Goal: Information Seeking & Learning: Learn about a topic

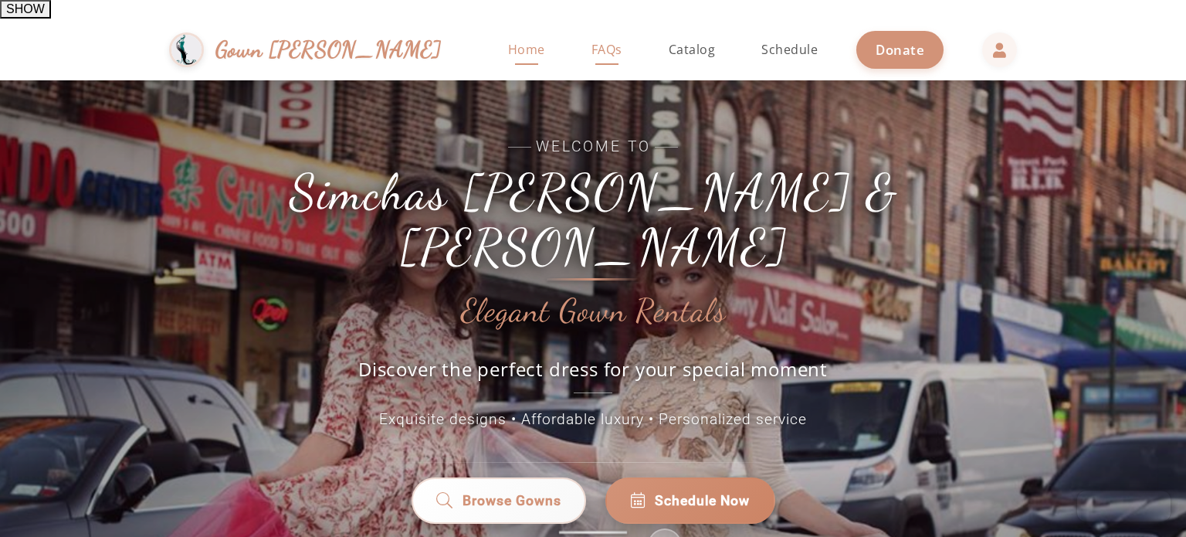
click at [592, 41] on span "FAQs" at bounding box center [607, 49] width 31 height 17
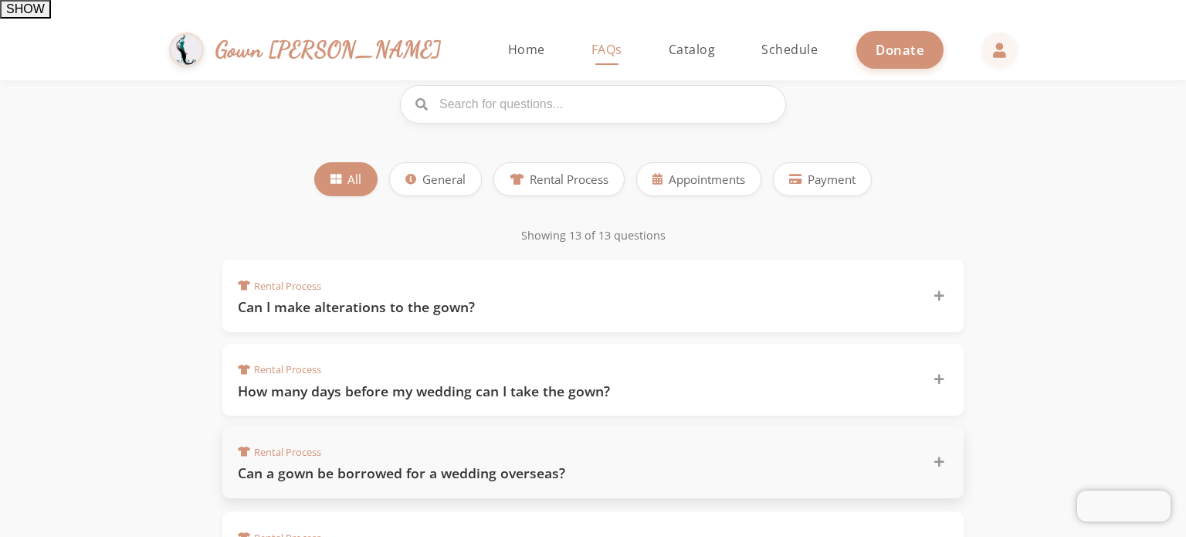
scroll to position [309, 0]
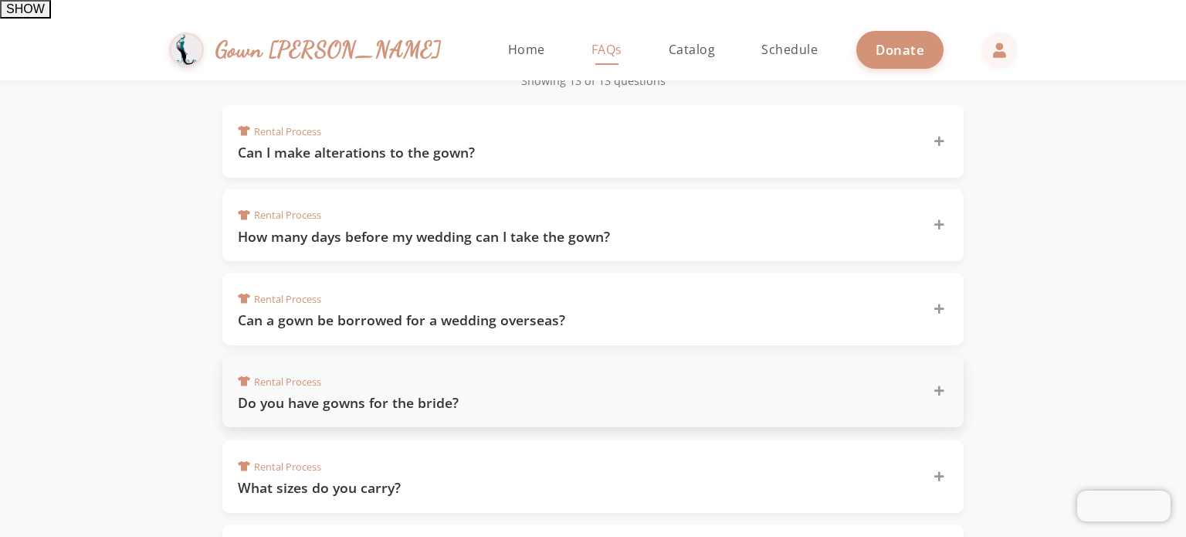
click at [477, 393] on h3 "Do you have gowns for the bride?" at bounding box center [576, 402] width 677 height 19
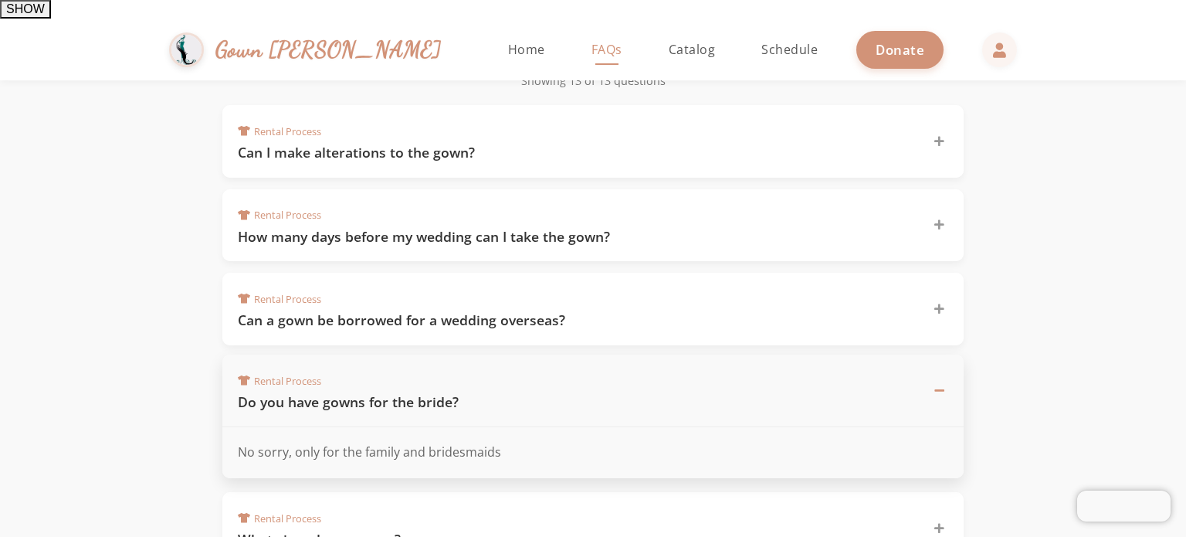
click at [482, 392] on h3 "Do you have gowns for the bride?" at bounding box center [576, 401] width 677 height 19
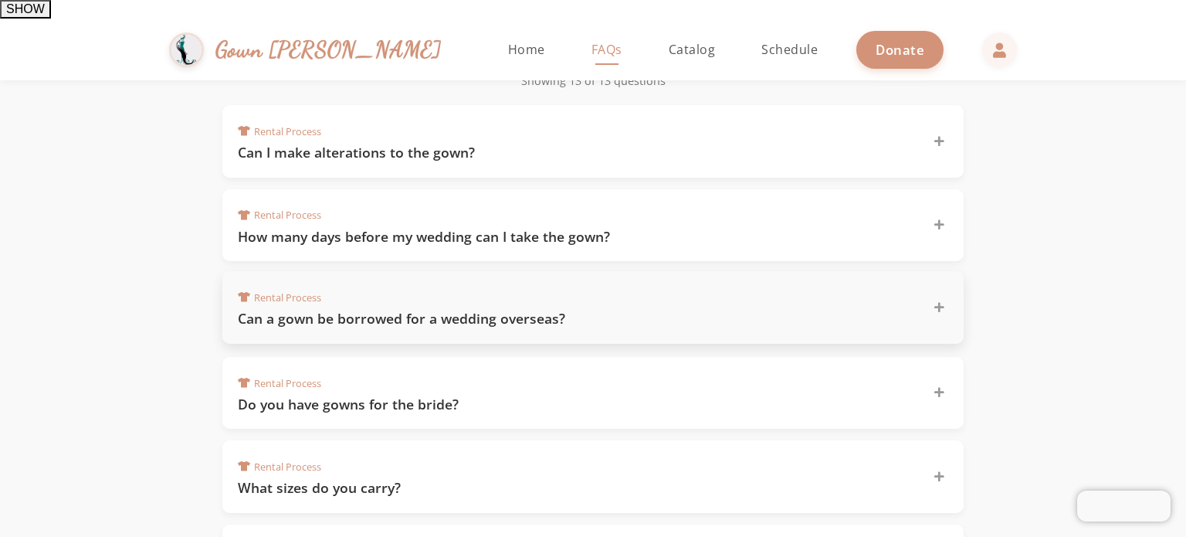
click at [480, 309] on h3 "Can a gown be borrowed for a wedding overseas?" at bounding box center [576, 318] width 677 height 19
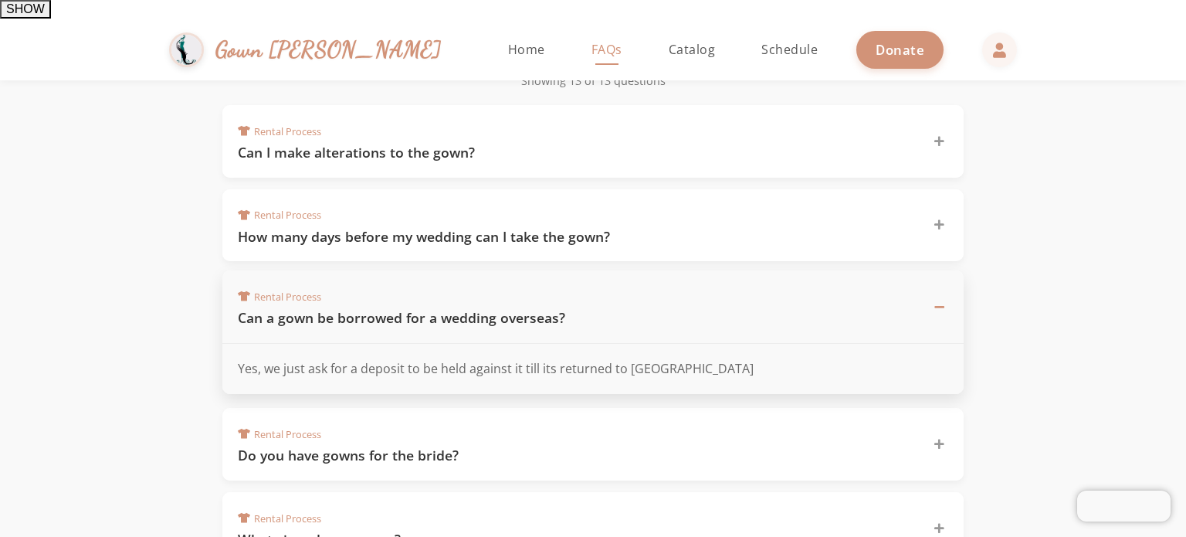
click at [480, 308] on h3 "Can a gown be borrowed for a wedding overseas?" at bounding box center [576, 317] width 677 height 19
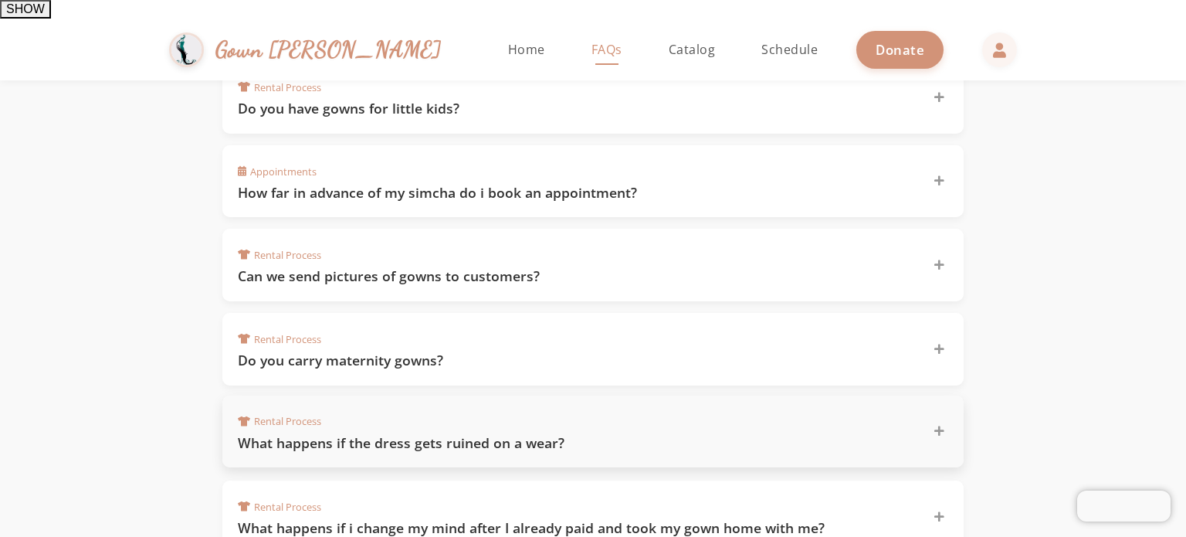
scroll to position [850, 0]
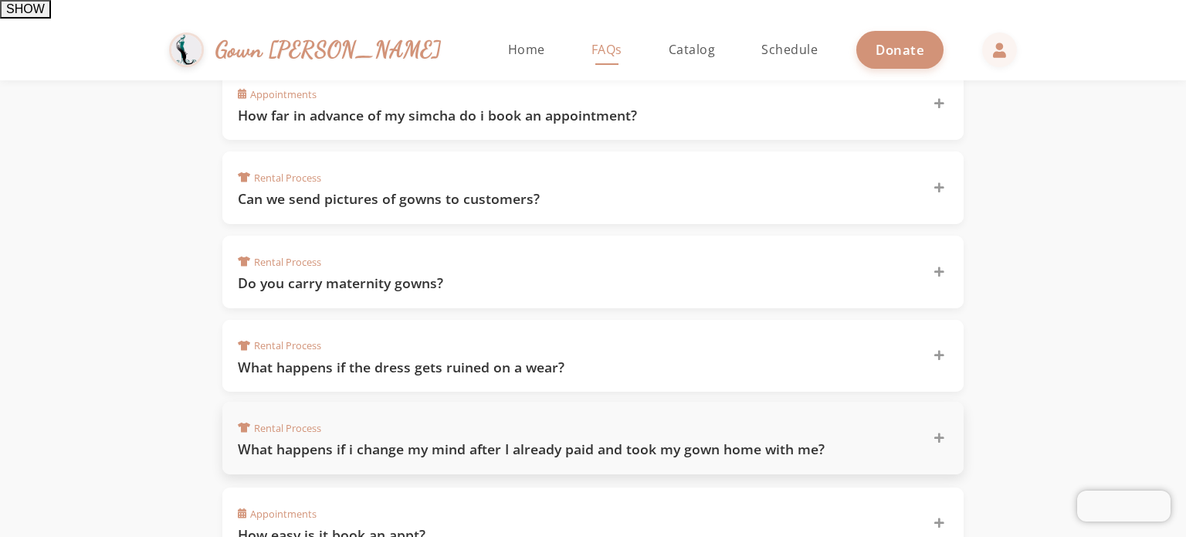
click at [538, 439] on h3 "What happens if i change my mind after I already paid and took my gown home wit…" at bounding box center [576, 448] width 677 height 19
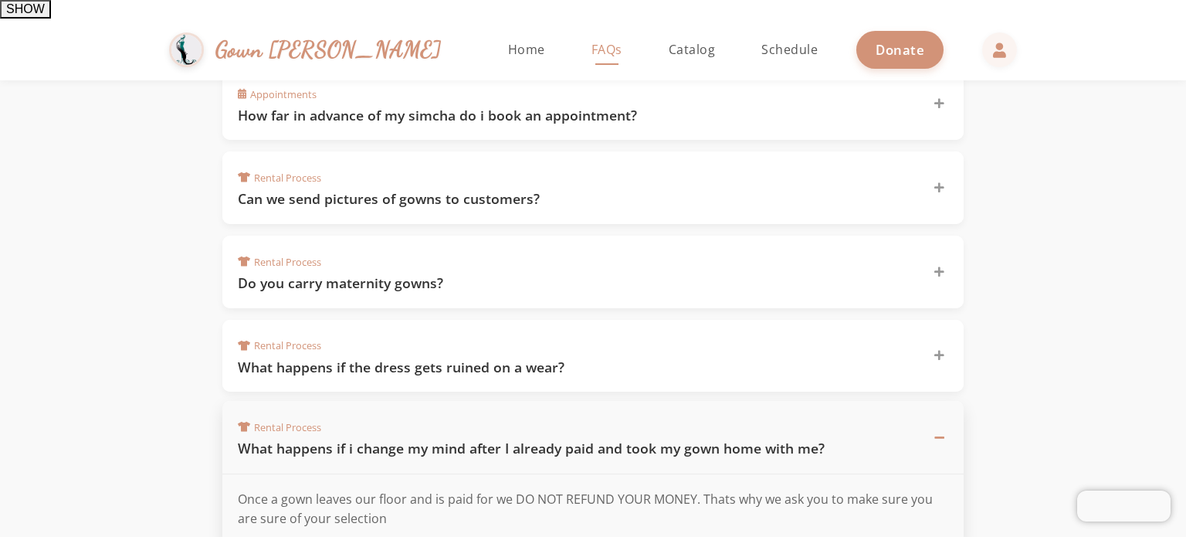
click at [539, 439] on h3 "What happens if i change my mind after I already paid and took my gown home wit…" at bounding box center [576, 448] width 677 height 19
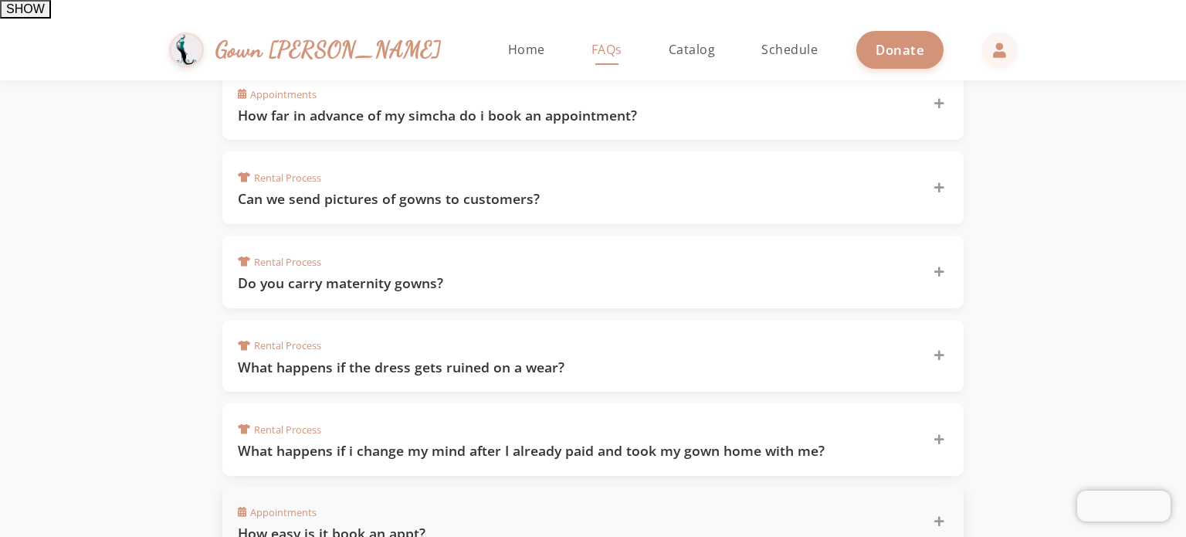
scroll to position [1004, 0]
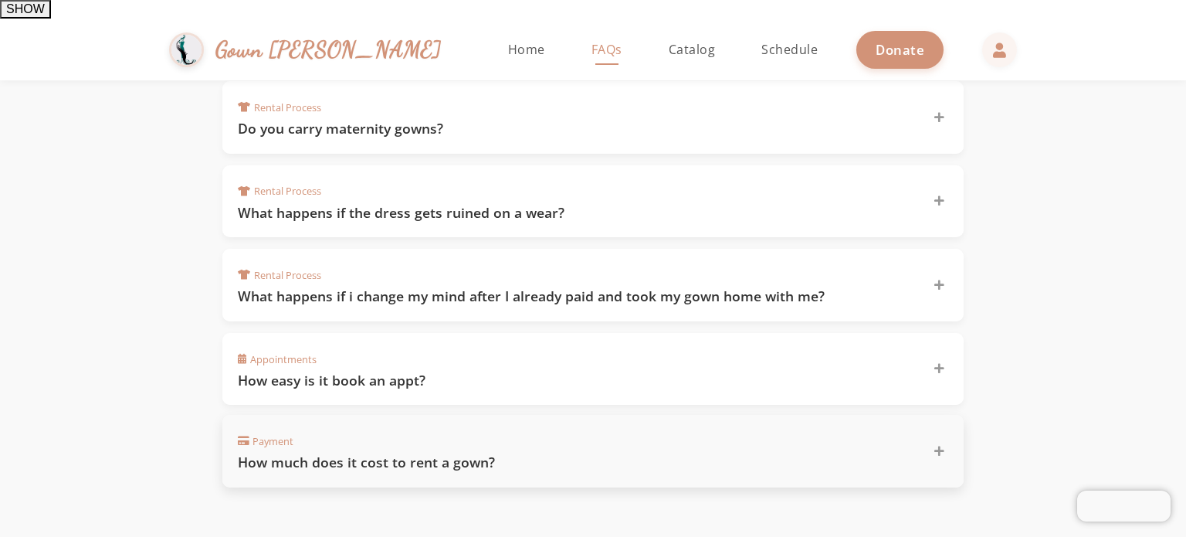
click at [415, 453] on h3 "How much does it cost to rent a gown?" at bounding box center [576, 462] width 677 height 19
click at [415, 452] on h3 "How much does it cost to rent a gown?" at bounding box center [576, 461] width 677 height 19
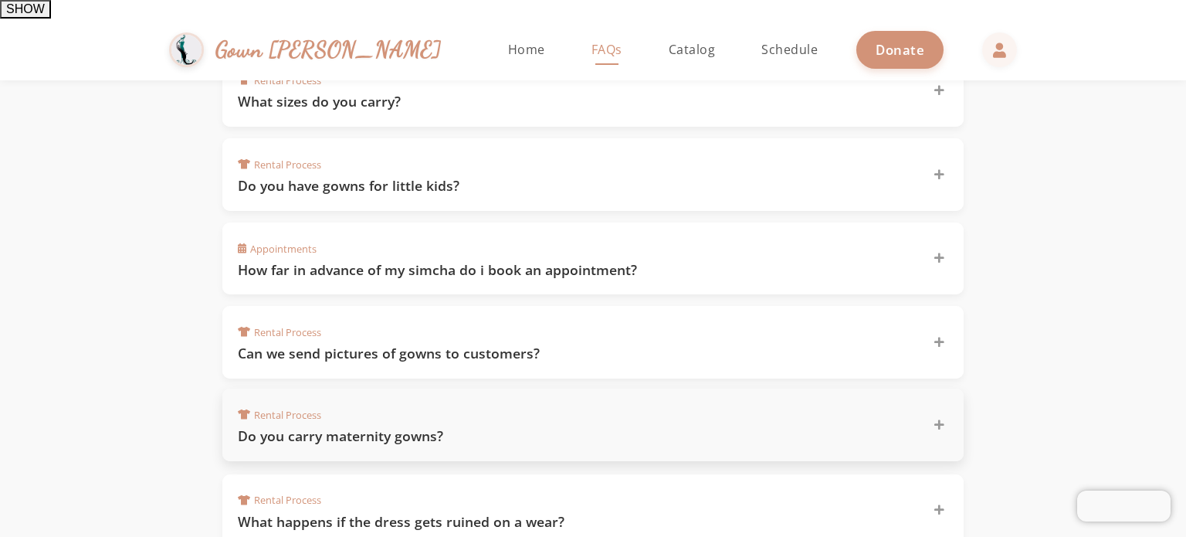
scroll to position [463, 0]
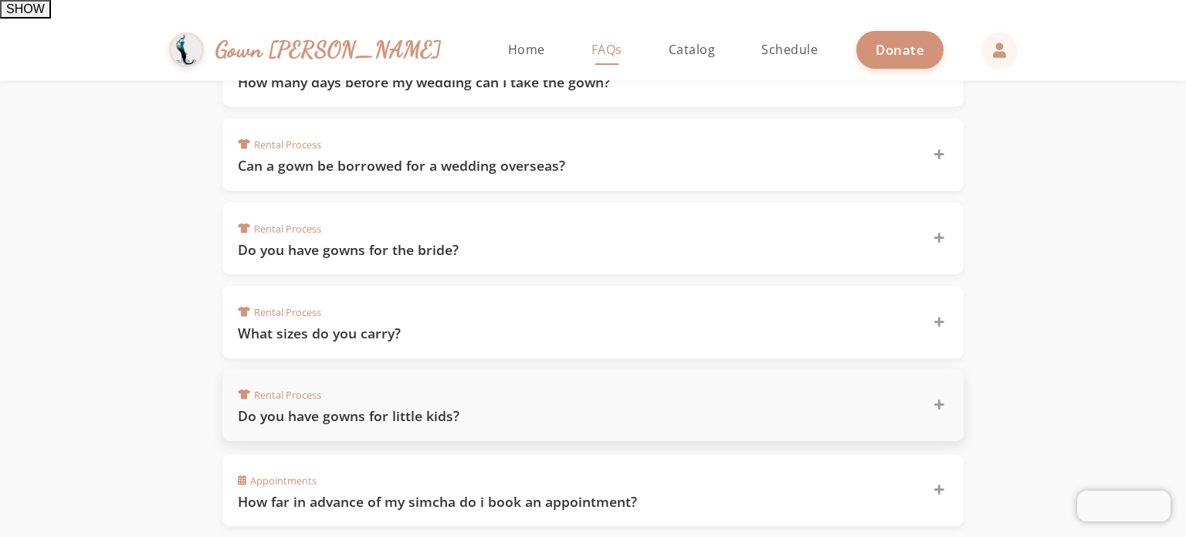
click at [386, 406] on h3 "Do you have gowns for little kids?" at bounding box center [576, 415] width 677 height 19
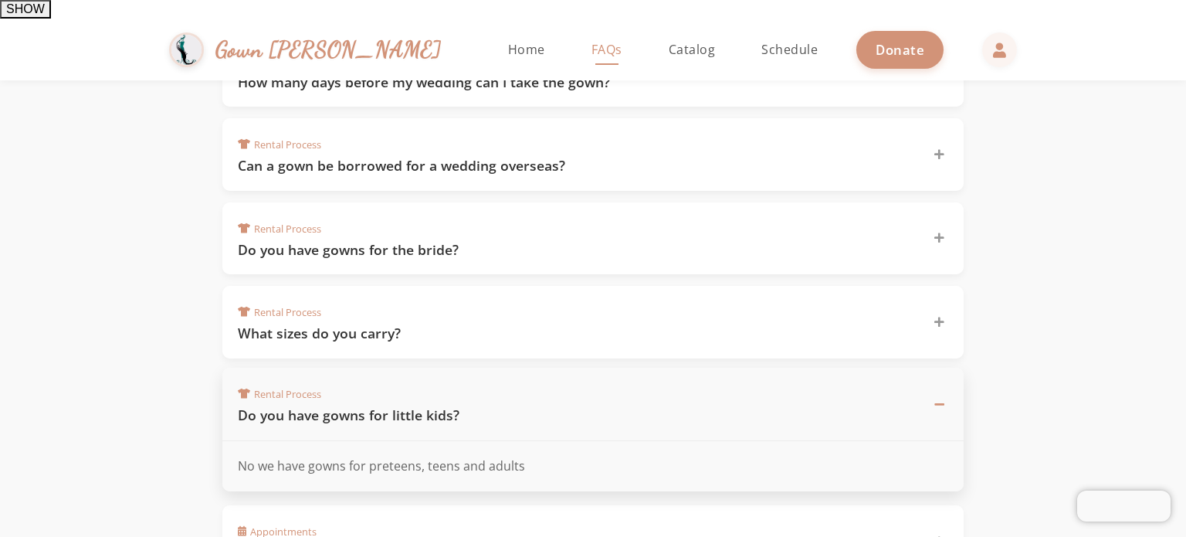
click at [386, 405] on h3 "Do you have gowns for little kids?" at bounding box center [576, 414] width 677 height 19
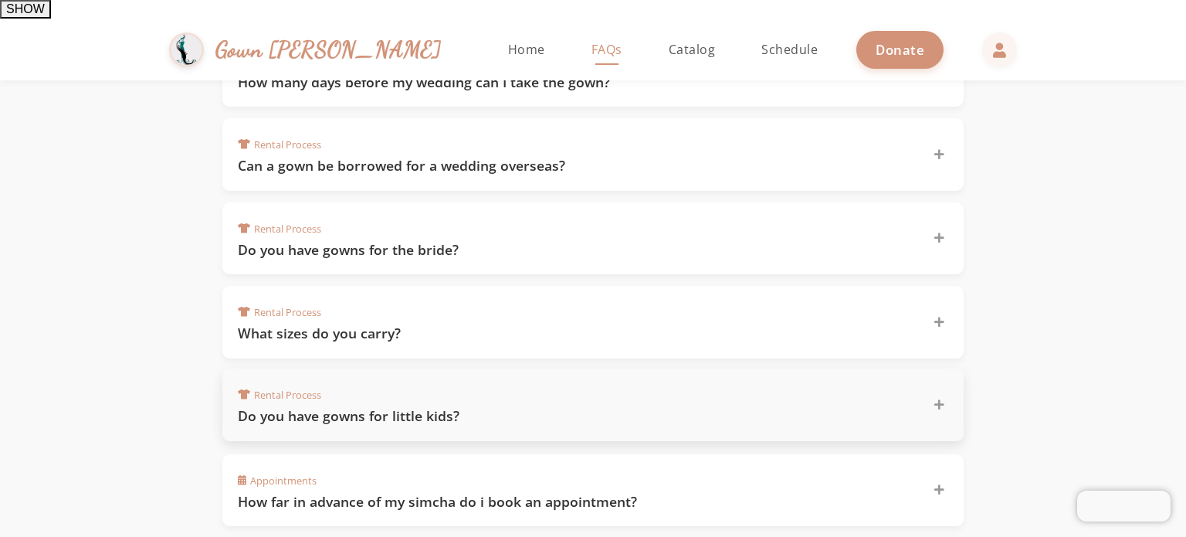
scroll to position [386, 0]
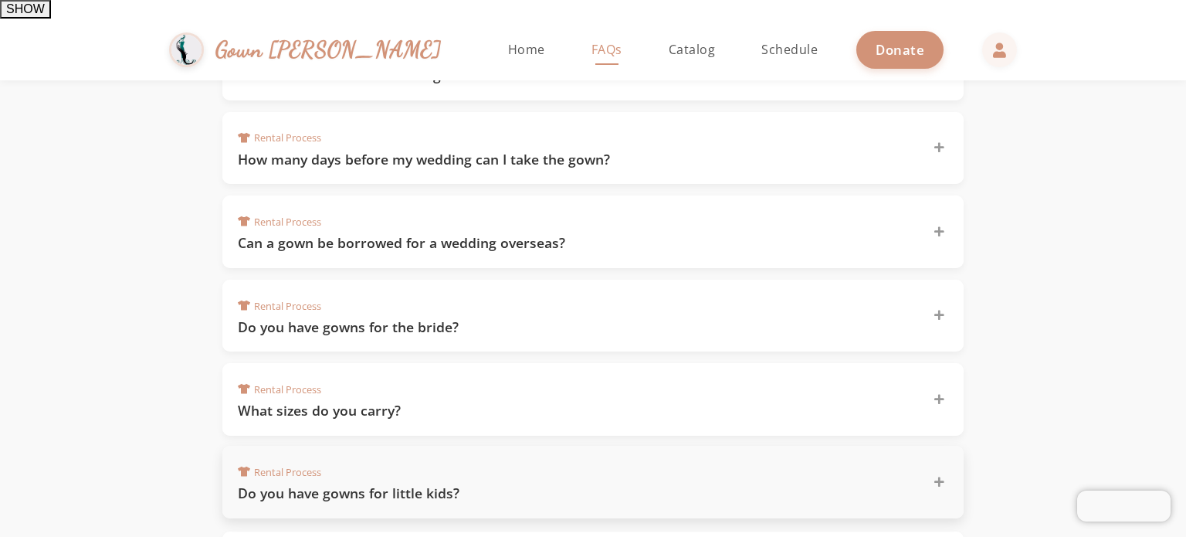
click at [373, 483] on h3 "Do you have gowns for little kids?" at bounding box center [576, 492] width 677 height 19
click at [377, 483] on h3 "Do you have gowns for little kids?" at bounding box center [576, 492] width 677 height 19
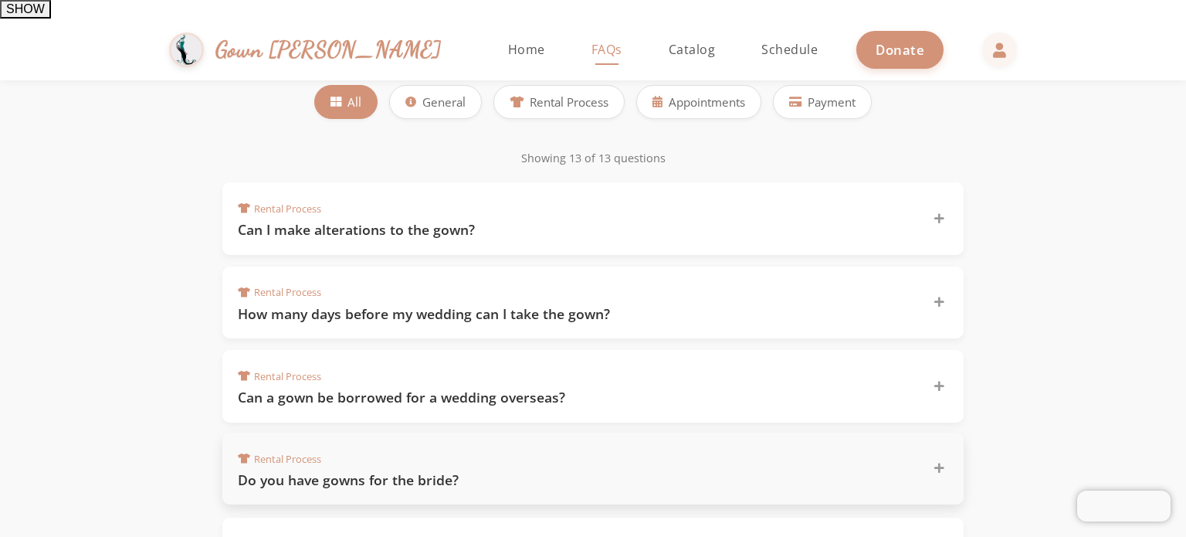
scroll to position [77, 0]
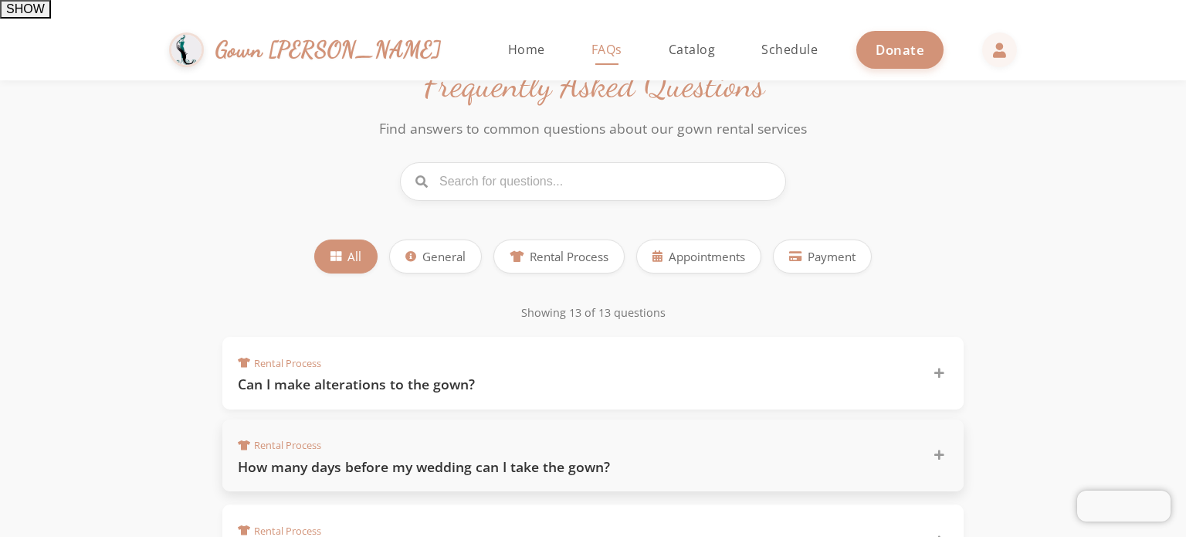
click at [394, 435] on div "Rental Process How many days before my wedding can I take the gown?" at bounding box center [584, 456] width 692 height 42
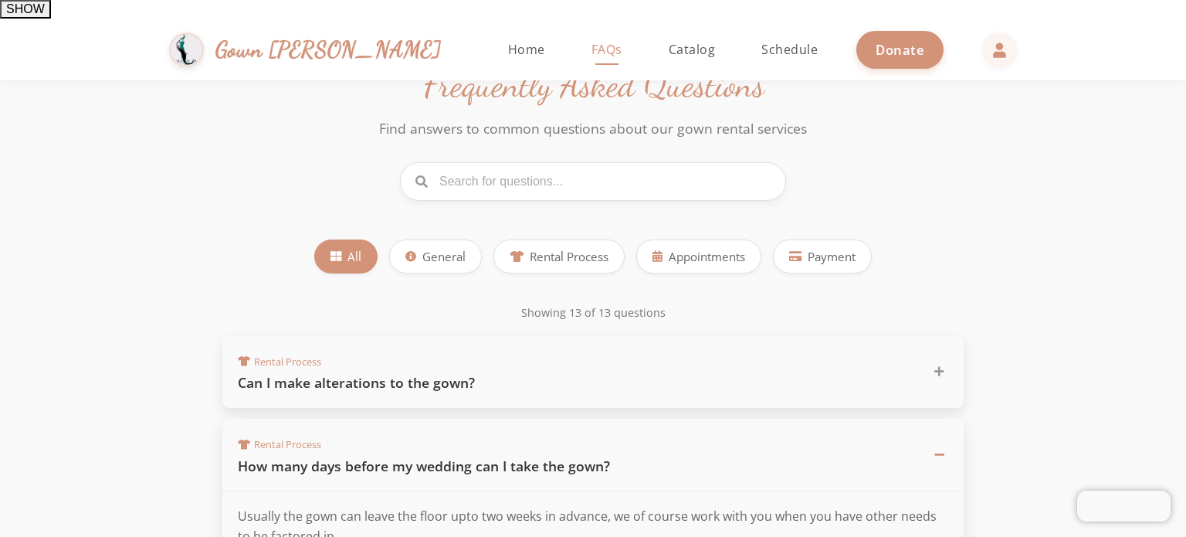
click at [409, 351] on div "Rental Process Can I make alterations to the gown?" at bounding box center [592, 371] width 741 height 73
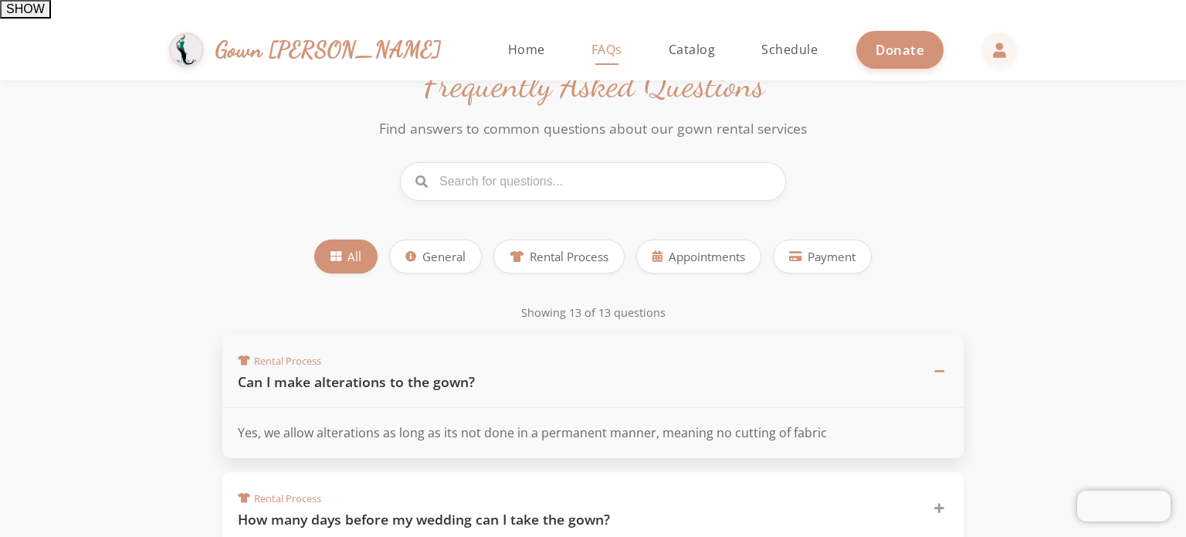
click at [412, 346] on div "Rental Process Can I make alterations to the gown?" at bounding box center [592, 370] width 741 height 73
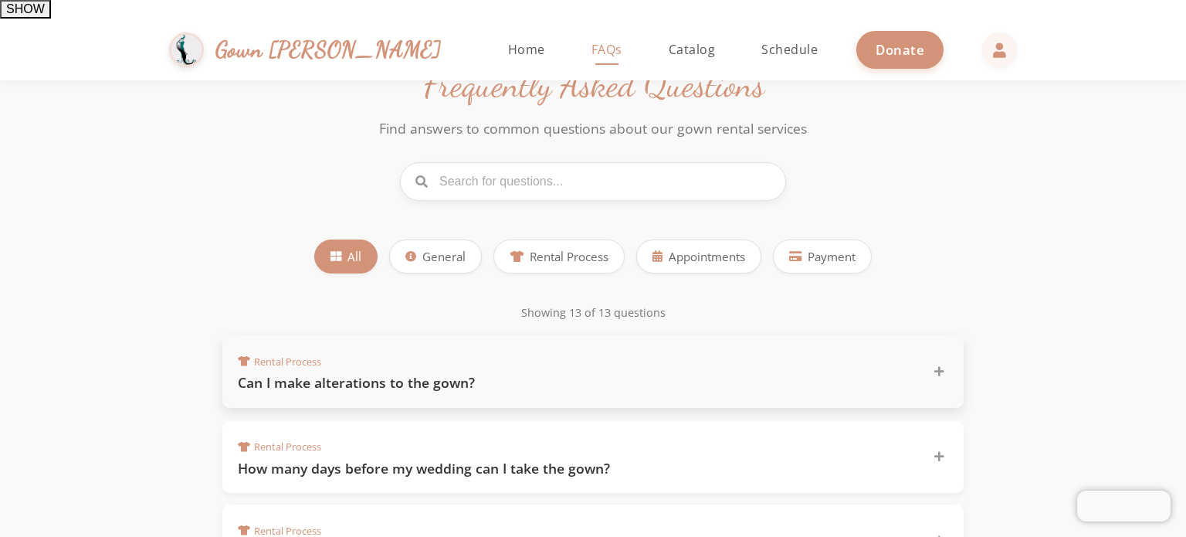
click at [430, 373] on h3 "Can I make alterations to the gown?" at bounding box center [576, 382] width 677 height 19
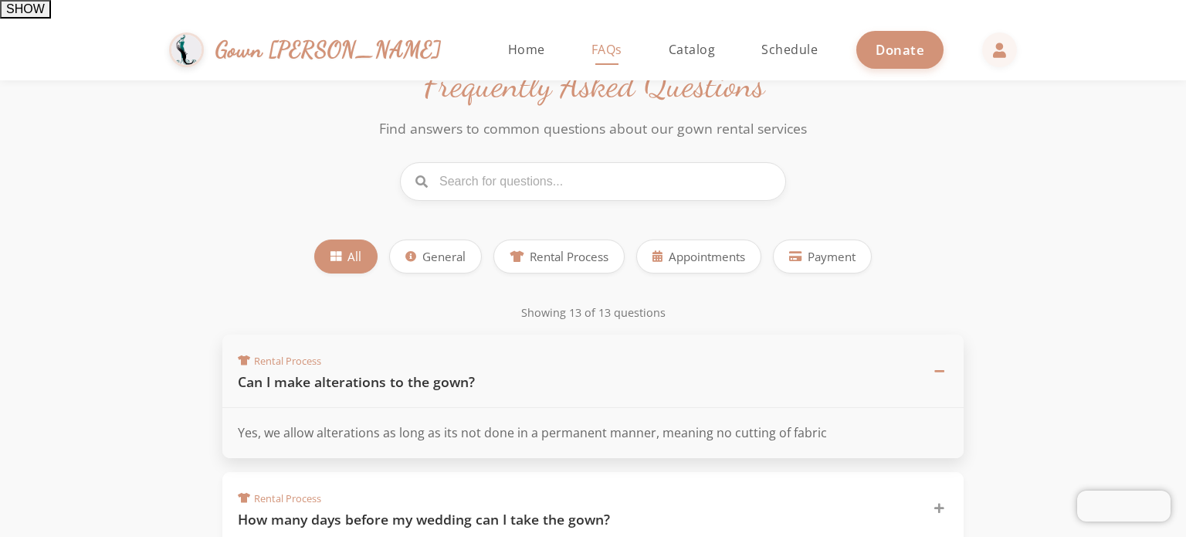
click at [433, 372] on h3 "Can I make alterations to the gown?" at bounding box center [576, 381] width 677 height 19
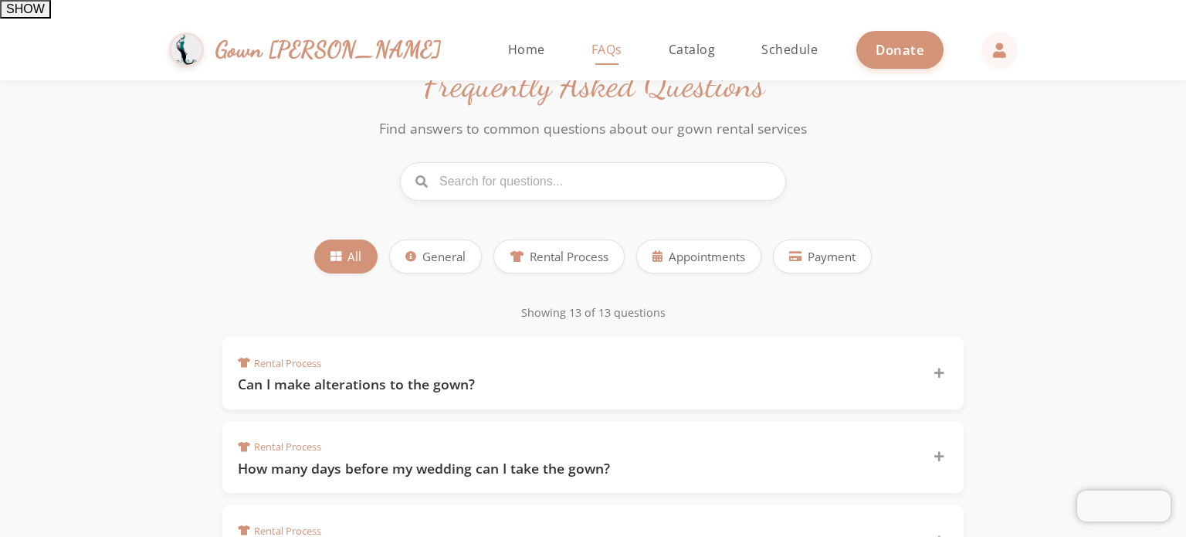
scroll to position [0, 0]
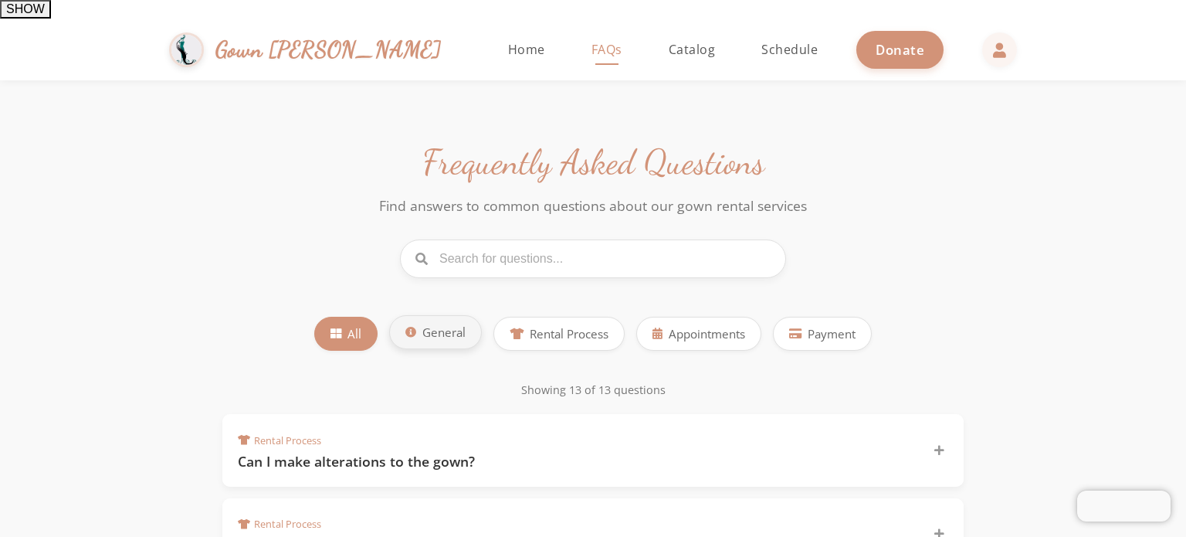
click at [456, 315] on button "General" at bounding box center [435, 332] width 93 height 35
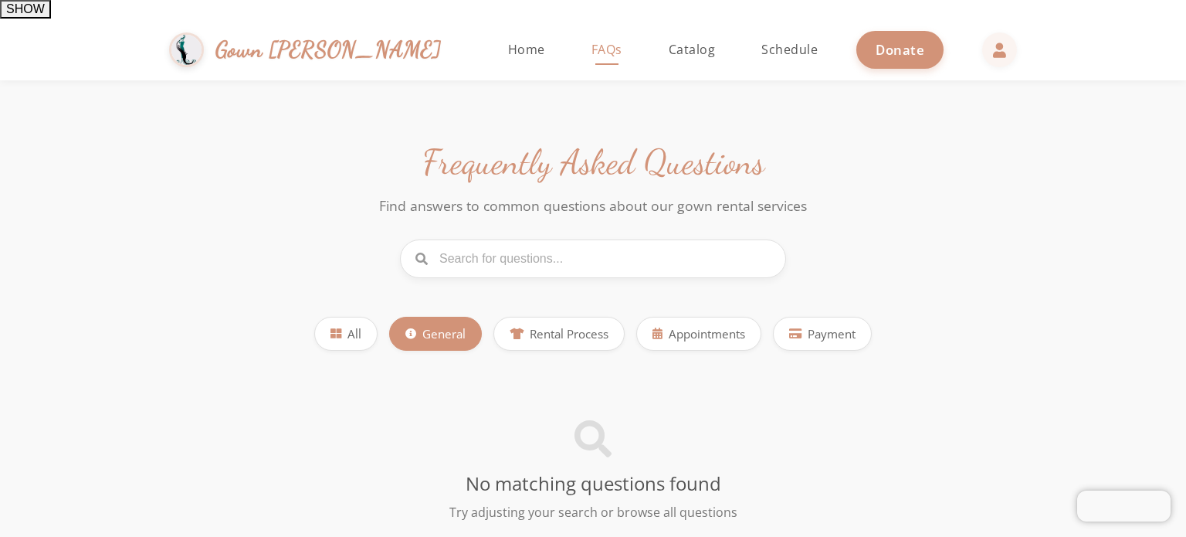
click at [551, 280] on div "Frequently Asked Questions Find answers to common questions about our gown rent…" at bounding box center [593, 379] width 772 height 475
click at [559, 324] on span "Rental Process" at bounding box center [569, 333] width 79 height 18
